Goal: Information Seeking & Learning: Learn about a topic

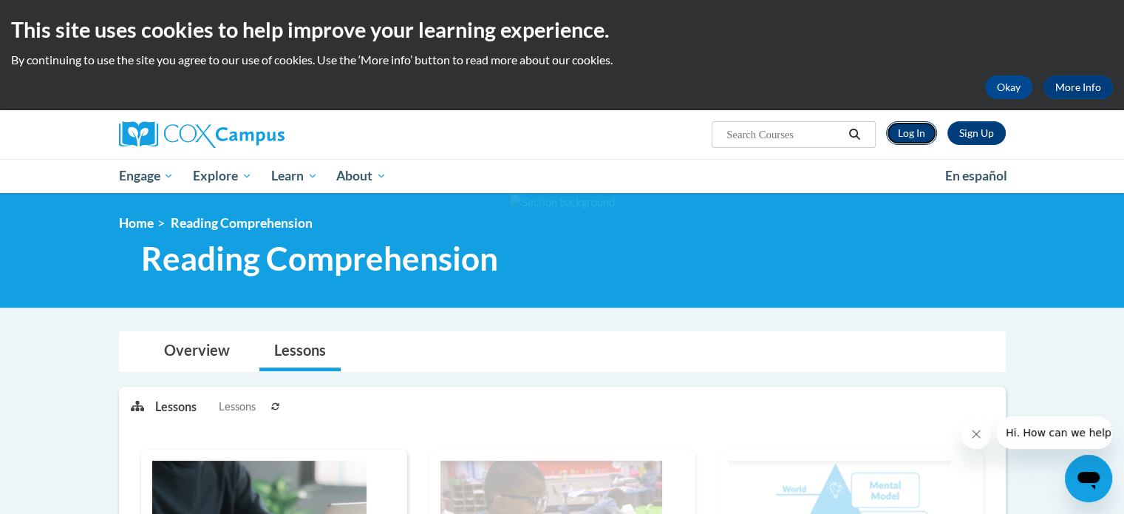
click at [912, 132] on link "Log In" at bounding box center [911, 133] width 51 height 24
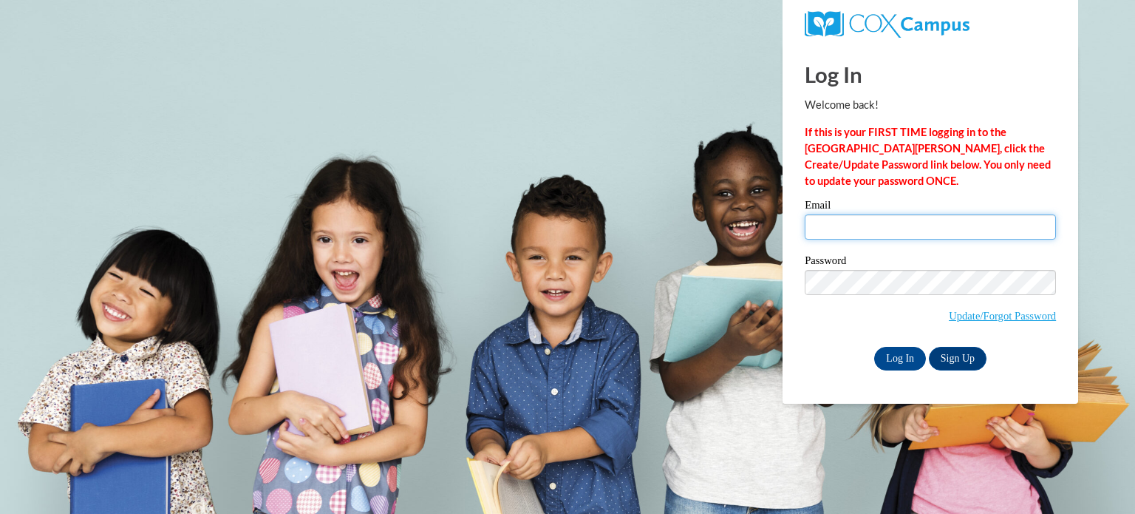
type input "ann.kulp@rusd.org"
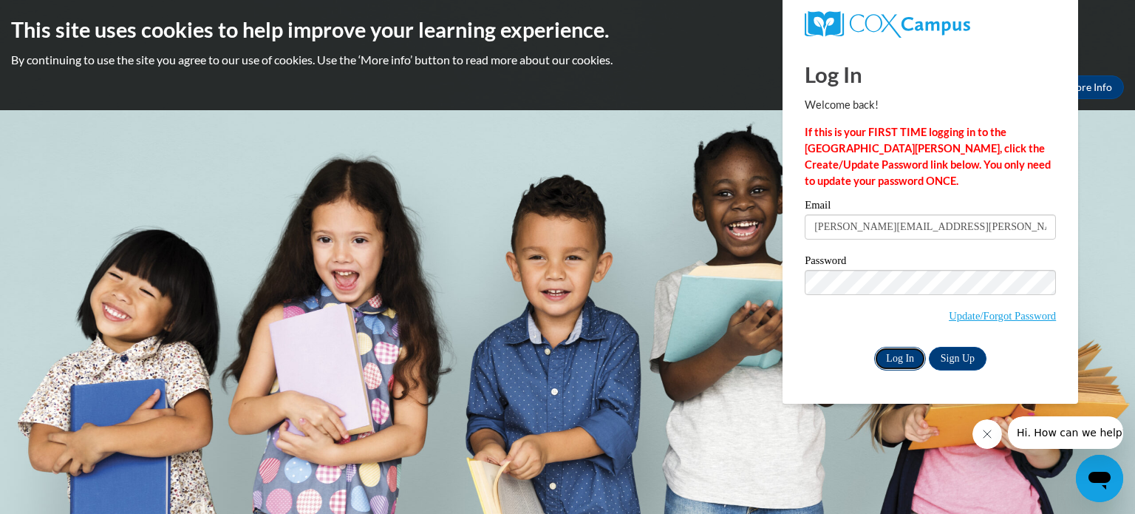
click at [898, 360] on input "Log In" at bounding box center [900, 359] width 52 height 24
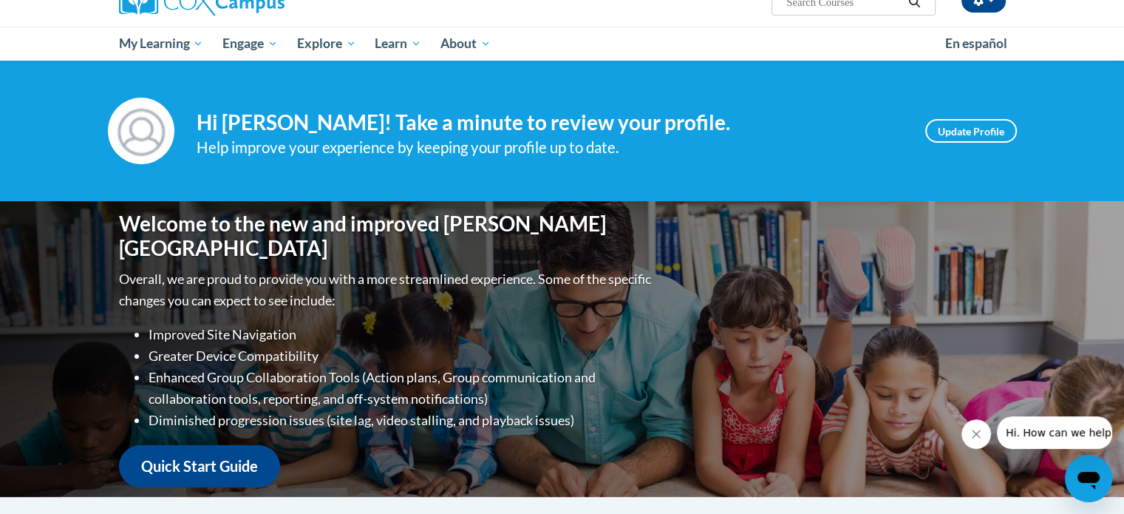
scroll to position [146, 0]
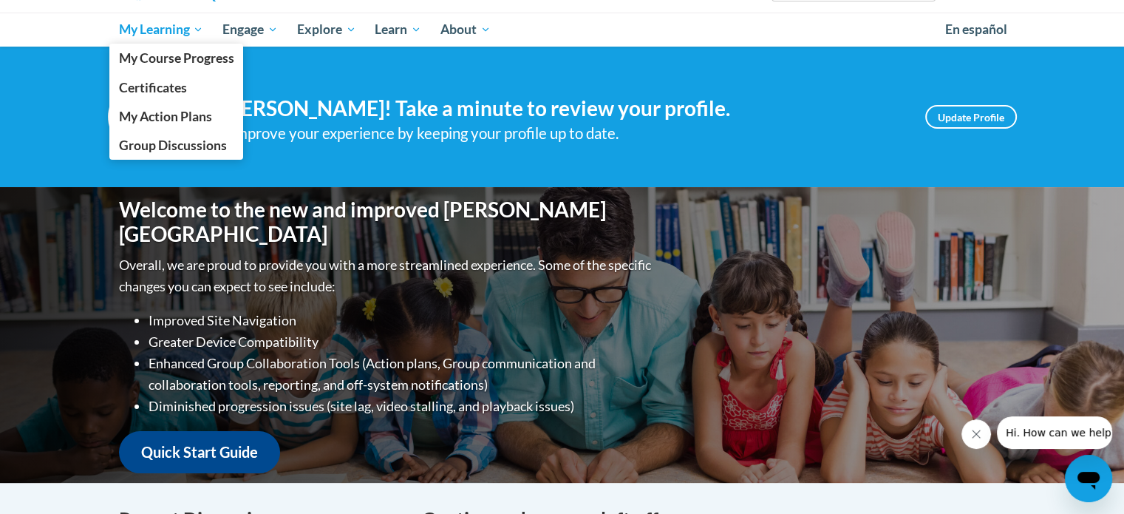
click at [174, 21] on span "My Learning" at bounding box center [160, 30] width 85 height 18
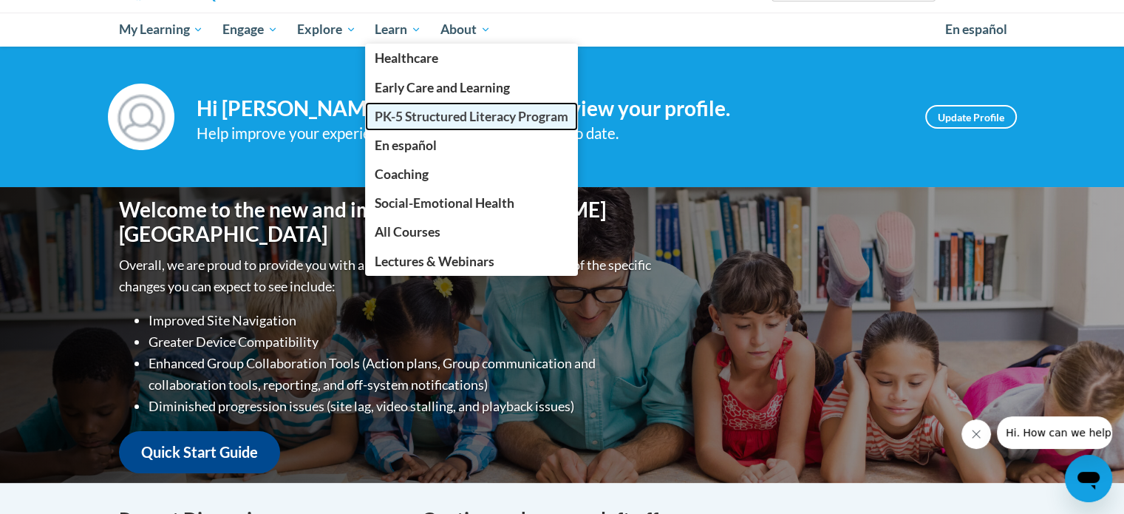
click at [452, 118] on span "PK-5 Structured Literacy Program" at bounding box center [472, 117] width 194 height 16
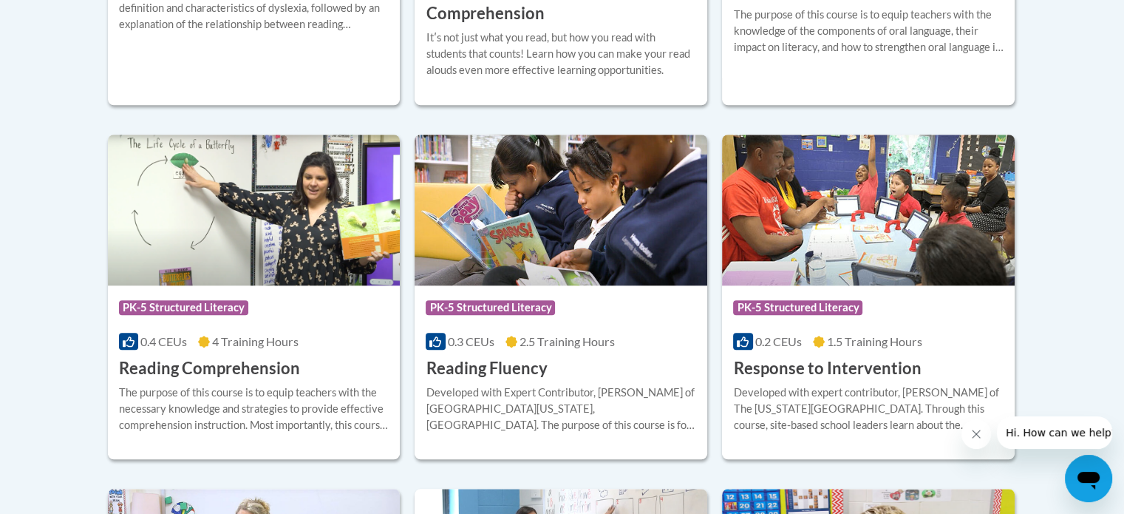
scroll to position [1302, 0]
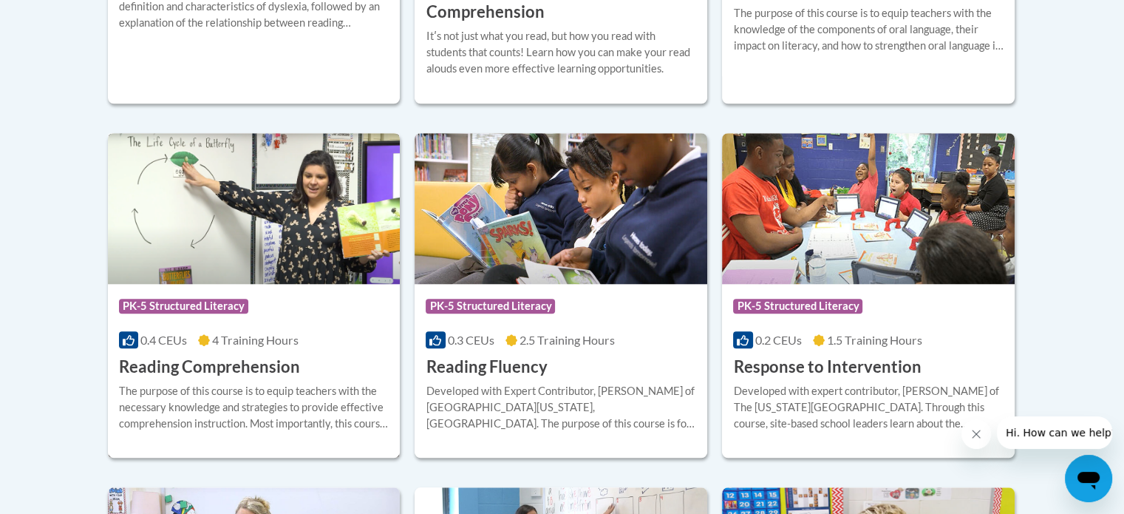
click at [275, 363] on h3 "Reading Comprehension" at bounding box center [209, 367] width 181 height 23
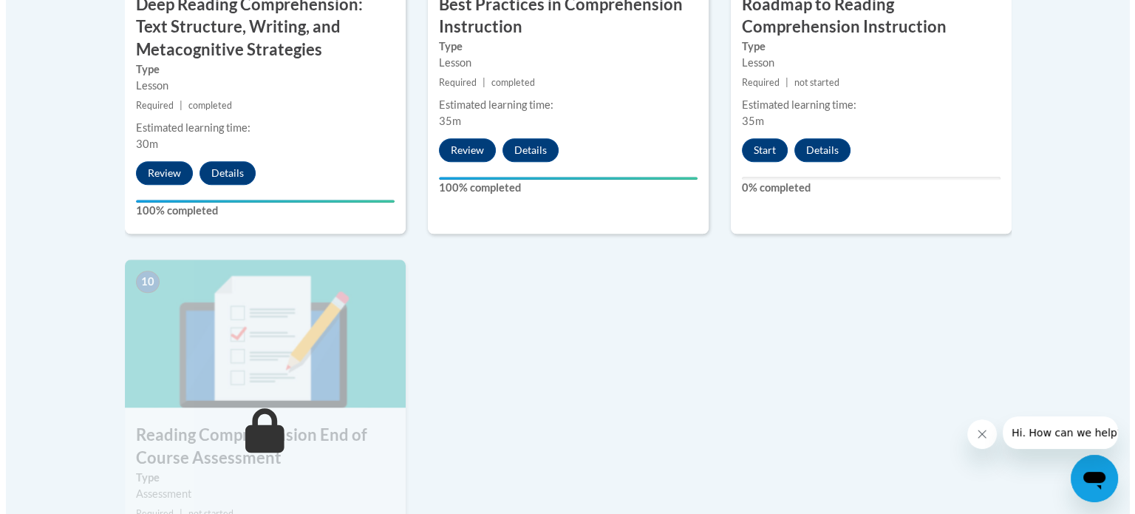
scroll to position [1484, 0]
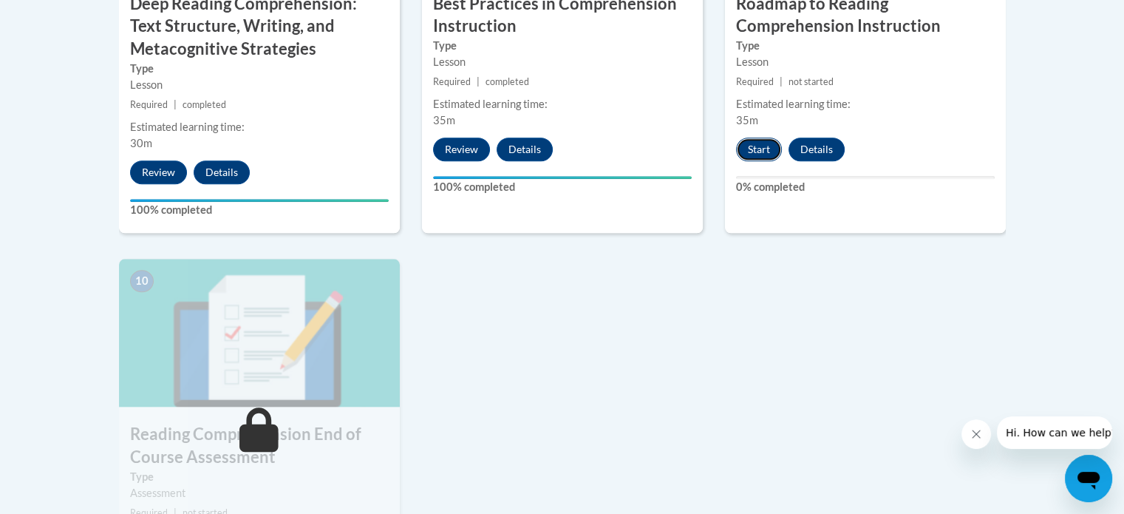
click at [757, 147] on button "Start" at bounding box center [759, 149] width 46 height 24
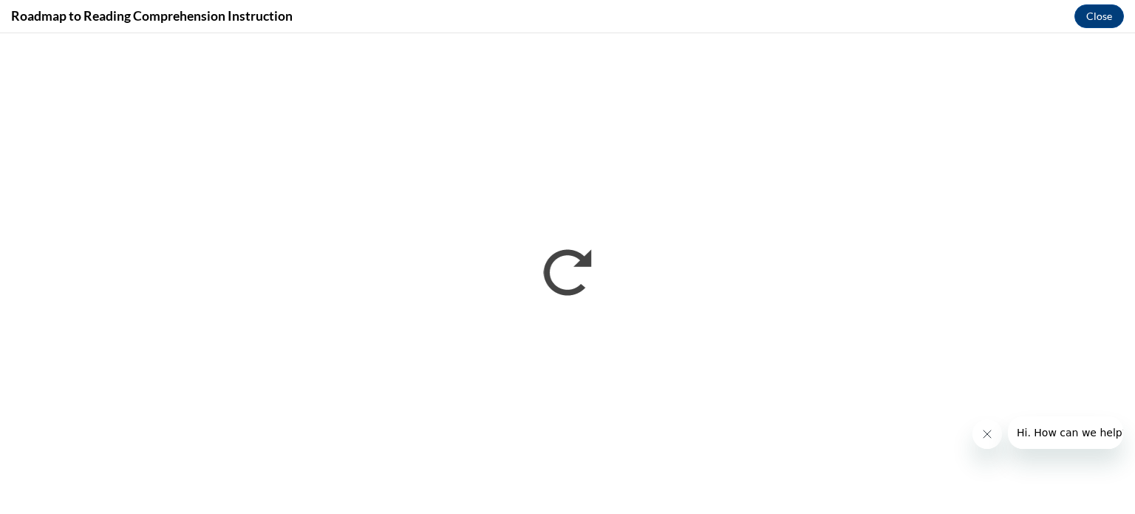
scroll to position [0, 0]
